Goal: Task Accomplishment & Management: Use online tool/utility

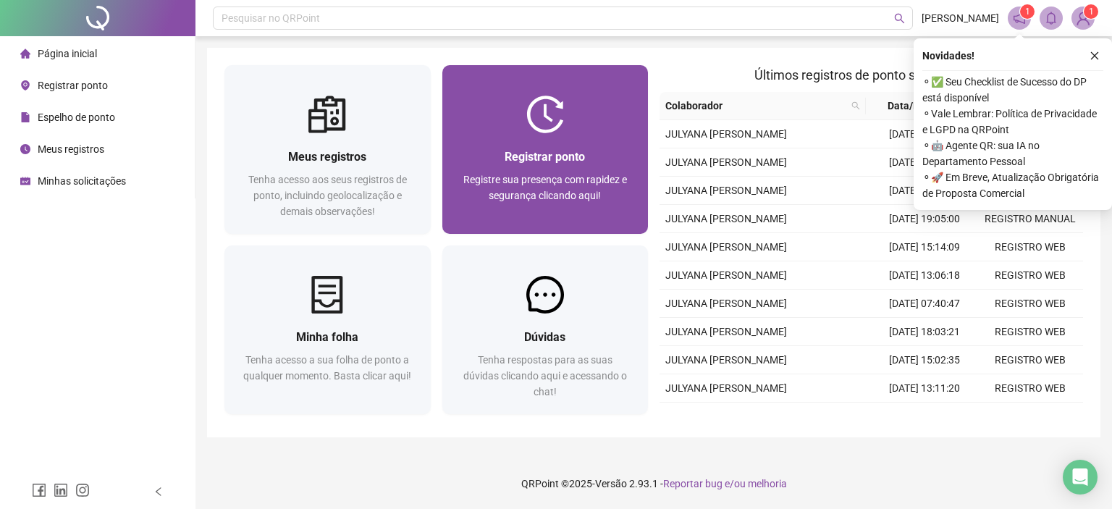
click at [585, 194] on span "Registre sua presença com rapidez e segurança clicando aqui!" at bounding box center [545, 188] width 164 height 28
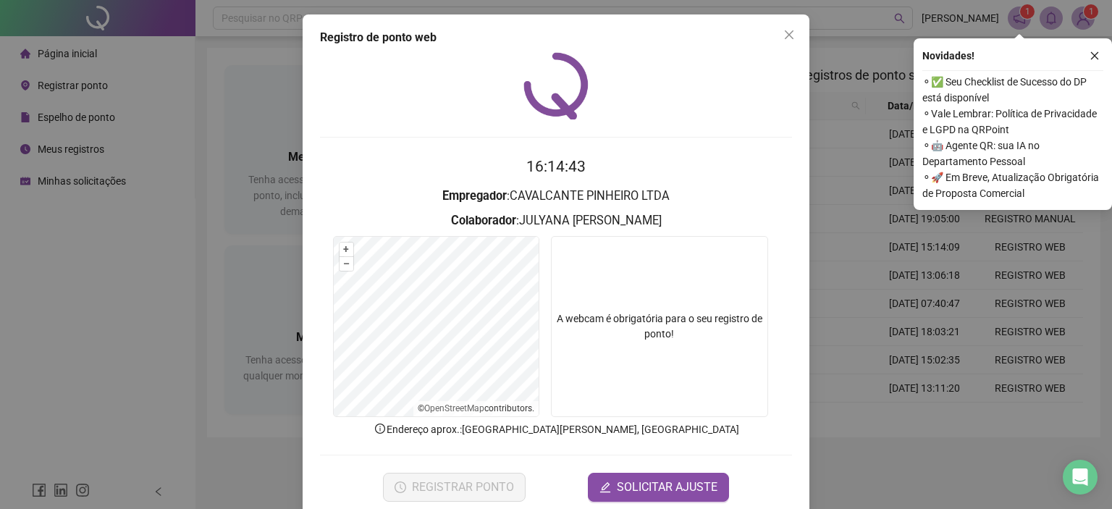
click at [1095, 58] on icon "close" at bounding box center [1094, 56] width 10 height 10
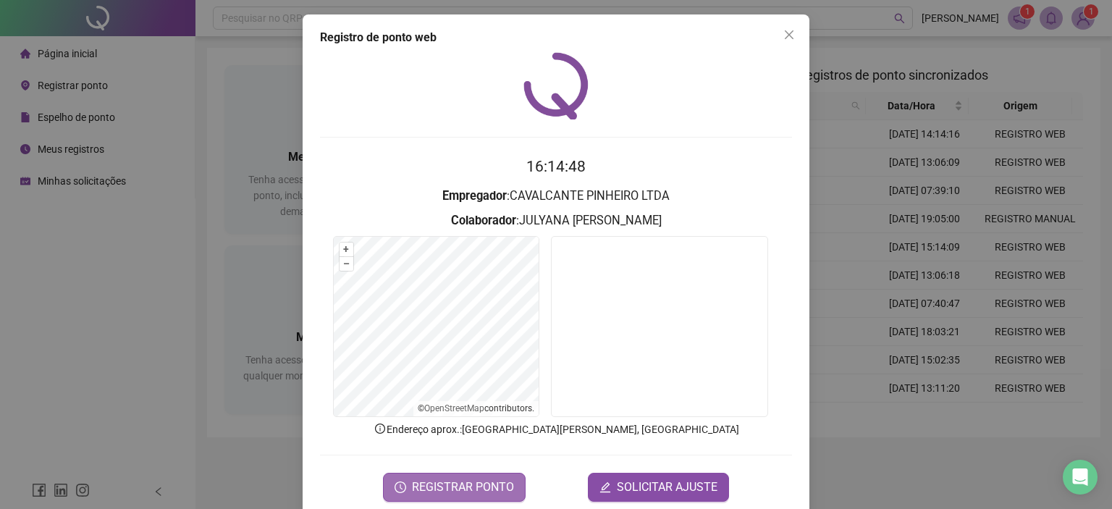
click at [487, 487] on span "REGISTRAR PONTO" at bounding box center [463, 486] width 102 height 17
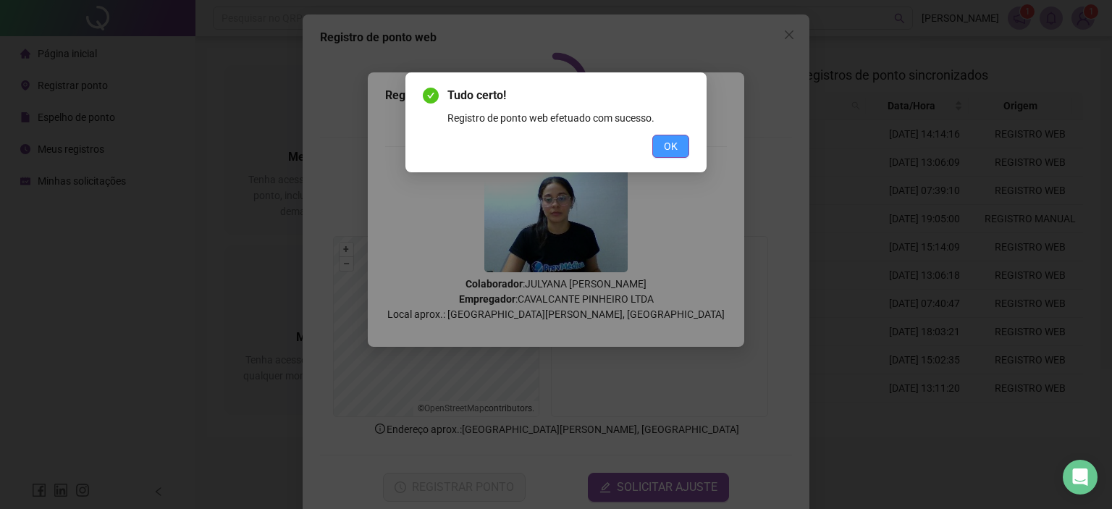
click at [666, 145] on span "OK" at bounding box center [671, 146] width 14 height 16
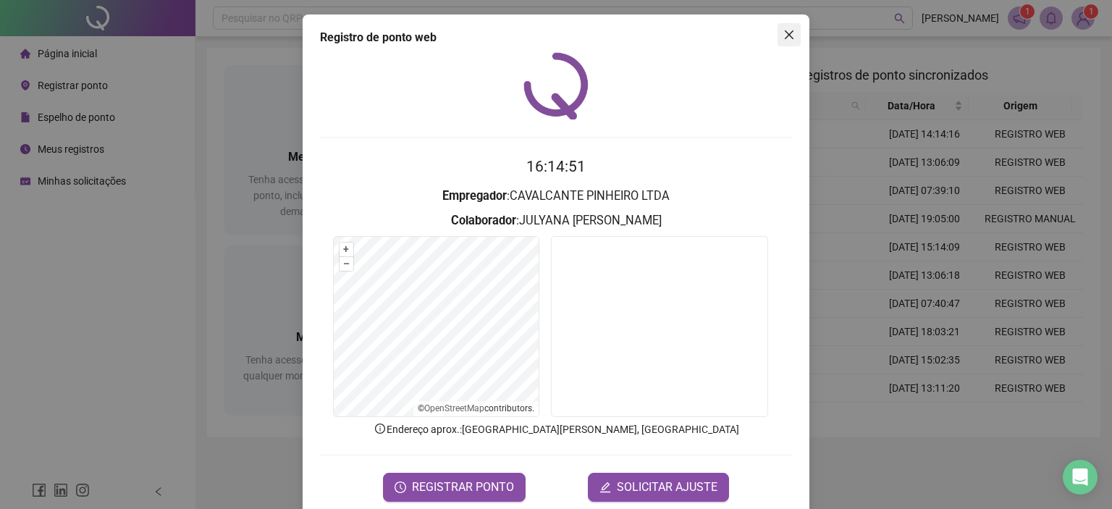
click at [777, 33] on span "Close" at bounding box center [788, 35] width 23 height 12
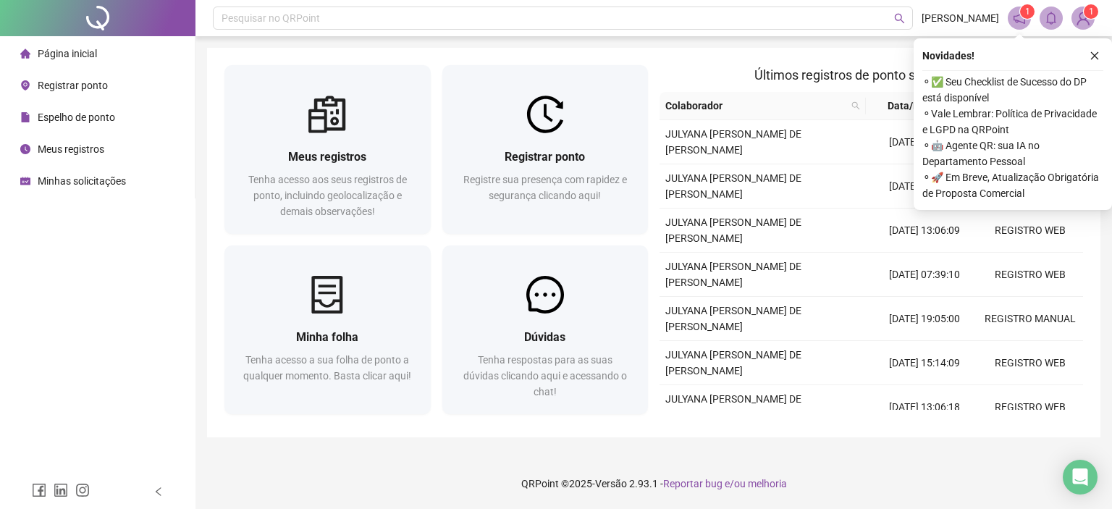
drag, startPoint x: 1094, startPoint y: 54, endPoint x: 905, endPoint y: 12, distance: 193.7
click at [1092, 54] on icon "close" at bounding box center [1094, 56] width 10 height 10
